Goal: Subscribe to service/newsletter

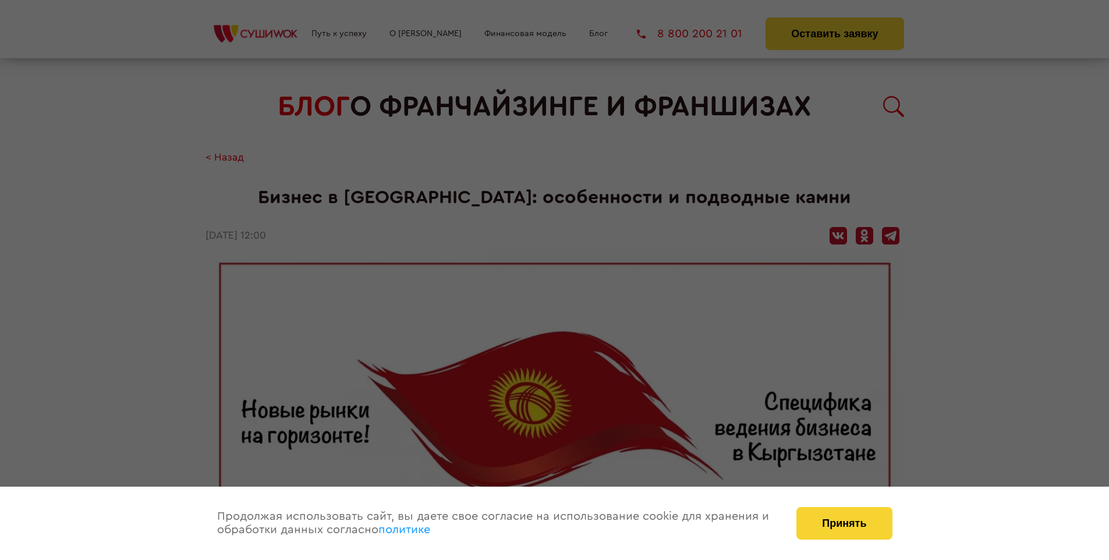
scroll to position [1025, 0]
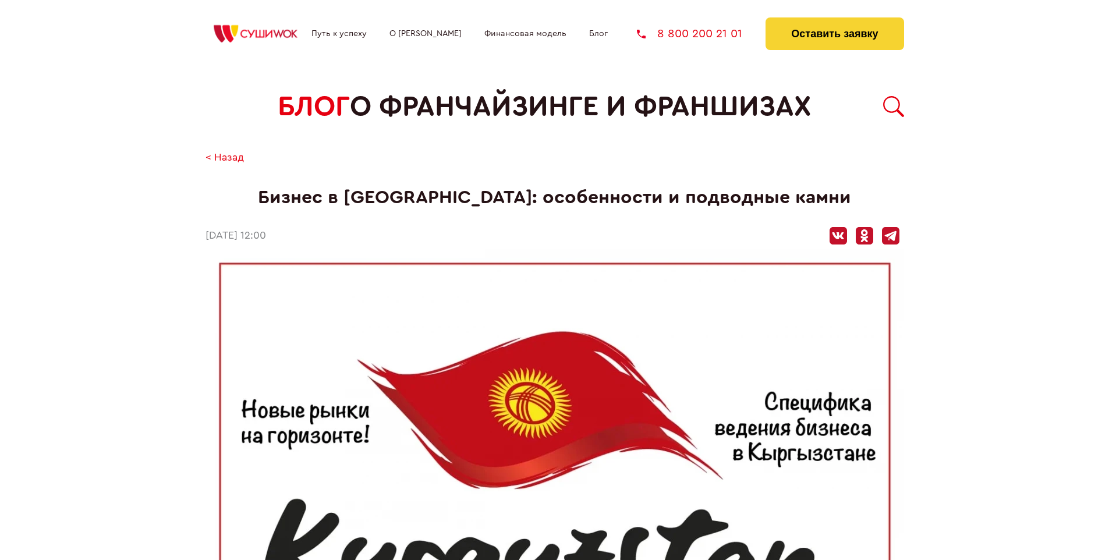
scroll to position [1025, 0]
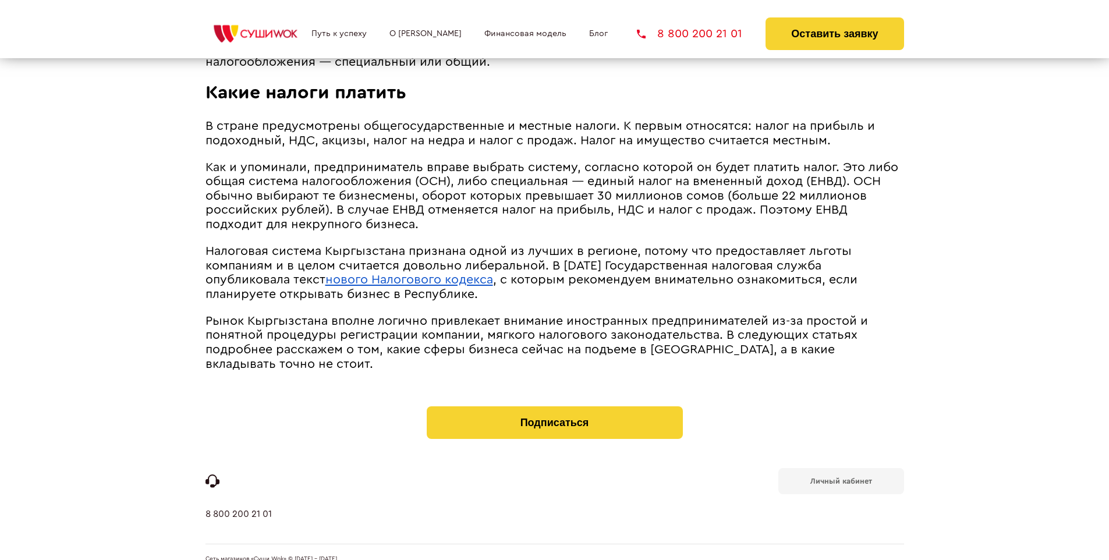
click at [553, 315] on span "Рынок Кыргызстана вполне логично привлекает внимание иностранных предпринимател…" at bounding box center [537, 342] width 662 height 55
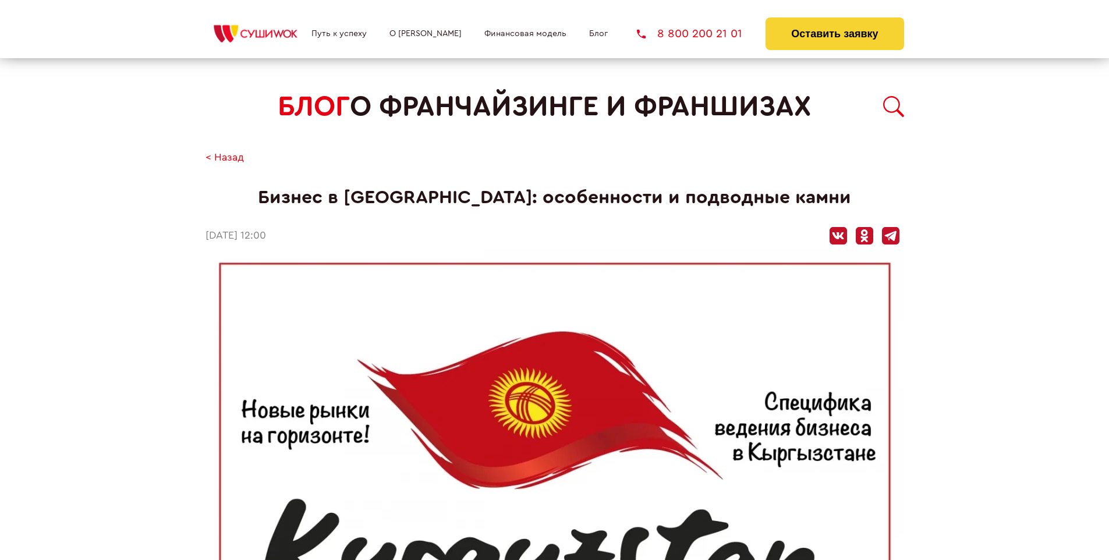
scroll to position [1025, 0]
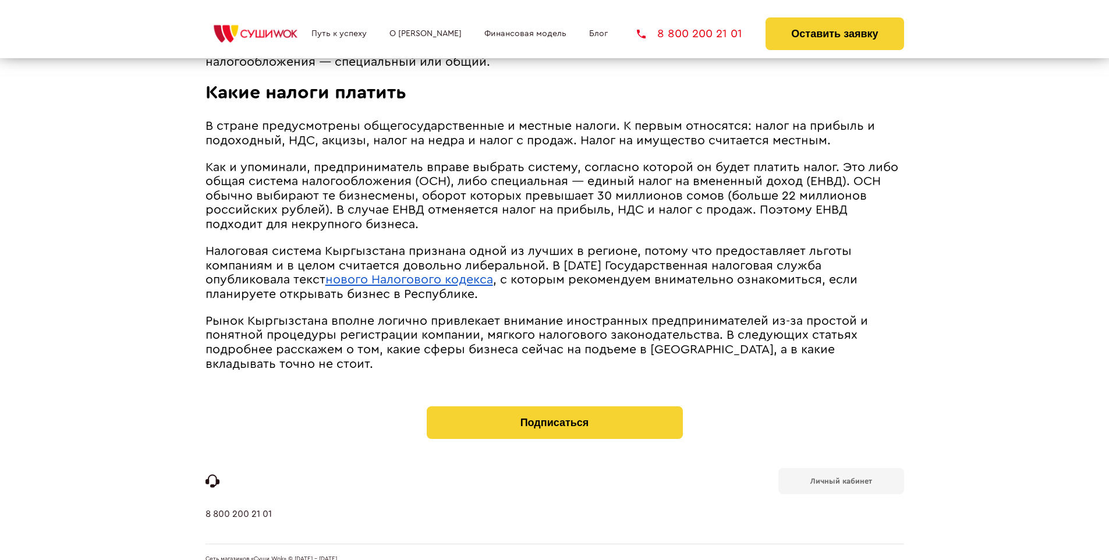
click at [841, 477] on b "Личный кабинет" at bounding box center [841, 481] width 62 height 8
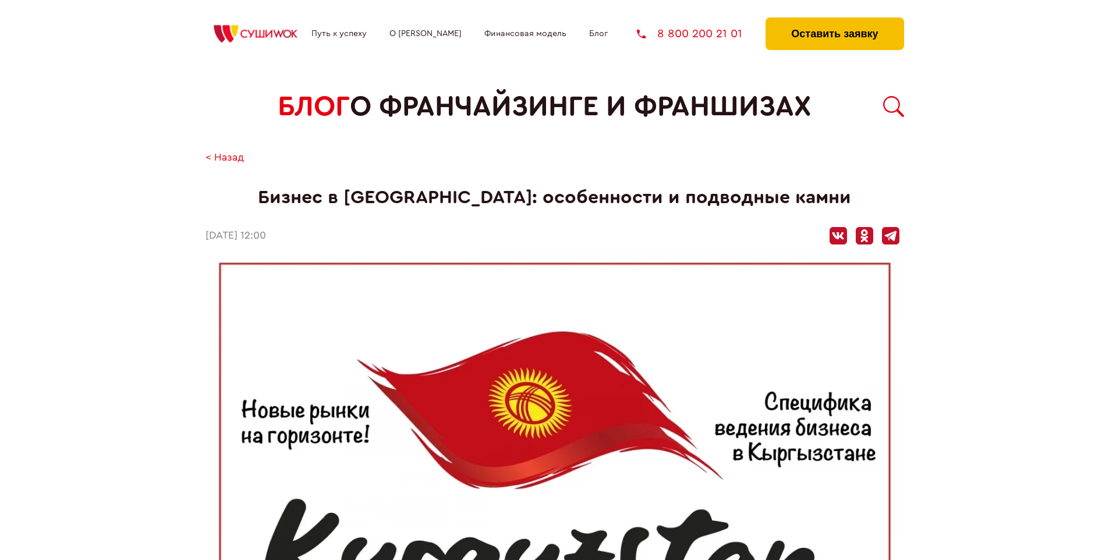
click at [834, 20] on button "Оставить заявку" at bounding box center [835, 33] width 138 height 33
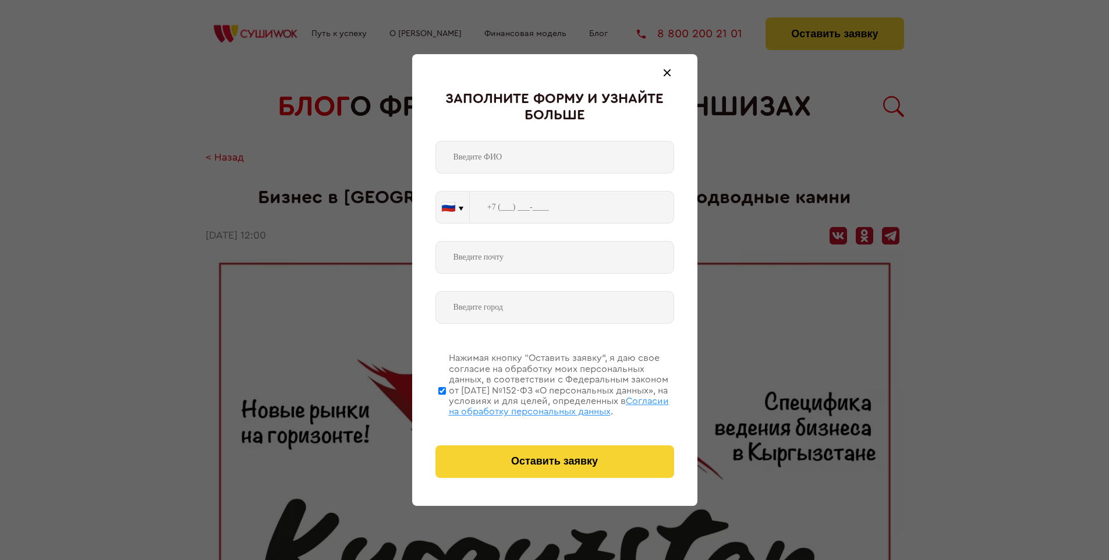
click at [540, 405] on span "Согласии на обработку персональных данных" at bounding box center [559, 406] width 220 height 20
click at [446, 405] on input "Нажимая кнопку “Оставить заявку”, я даю свое согласие на обработку моих персона…" at bounding box center [442, 390] width 8 height 93
checkbox input "false"
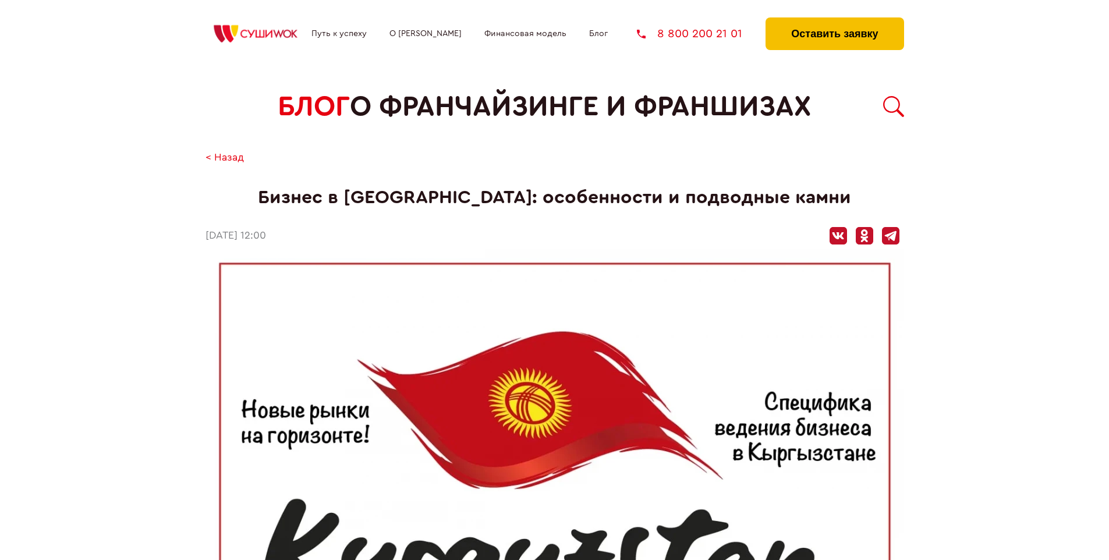
click at [834, 20] on button "Оставить заявку" at bounding box center [835, 33] width 138 height 33
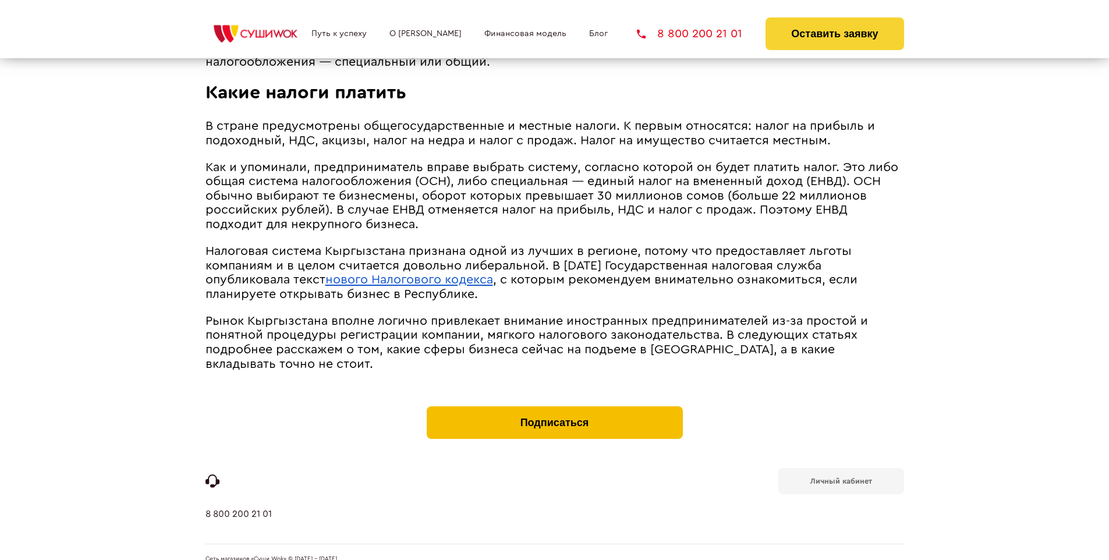
click at [554, 406] on button "Подписаться" at bounding box center [555, 422] width 256 height 33
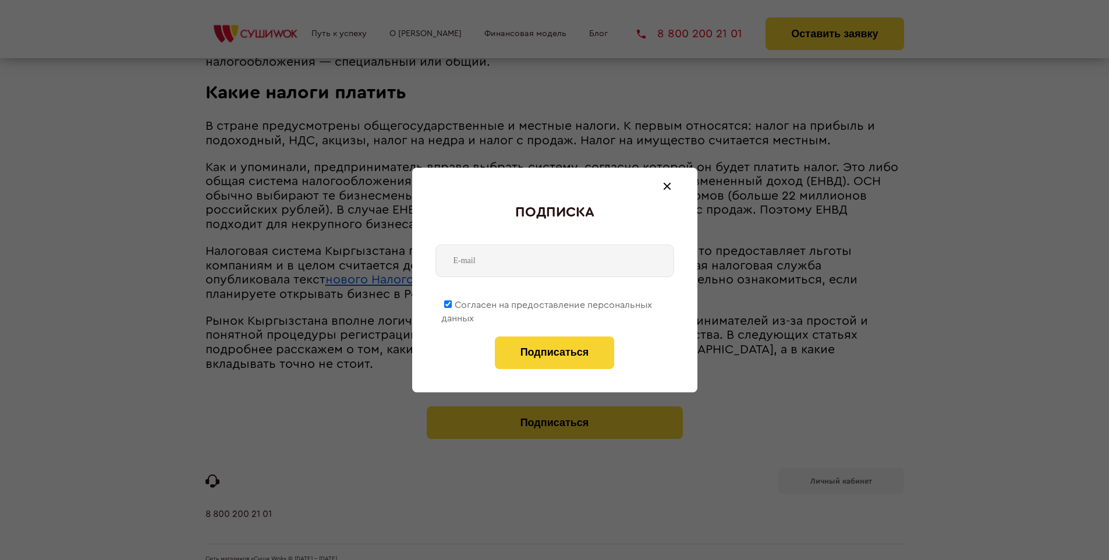
click at [547, 303] on span "Согласен на предоставление персональных данных" at bounding box center [546, 311] width 211 height 23
click at [452, 303] on input "Согласен на предоставление персональных данных" at bounding box center [448, 304] width 8 height 8
checkbox input "false"
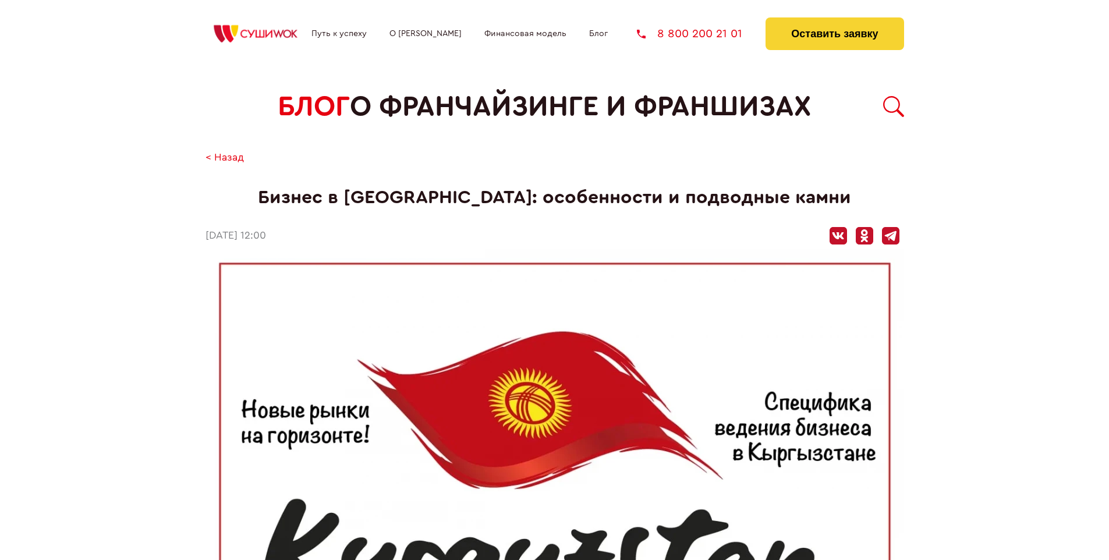
scroll to position [1025, 0]
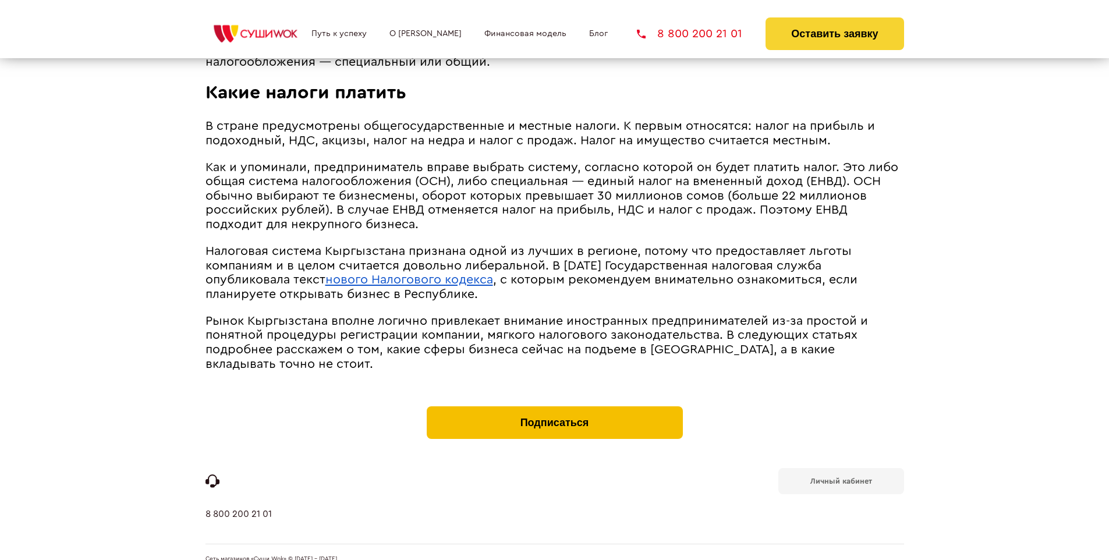
click at [554, 406] on button "Подписаться" at bounding box center [555, 422] width 256 height 33
